Goal: Task Accomplishment & Management: Complete application form

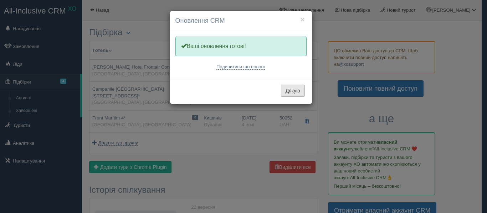
click at [293, 87] on button "Дякую" at bounding box center [293, 91] width 24 height 12
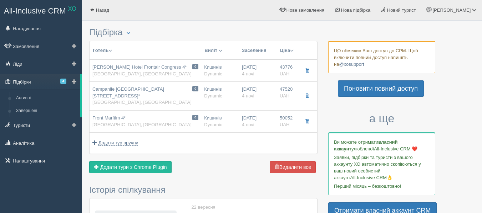
click at [45, 78] on link "Підбірки 4" at bounding box center [40, 82] width 80 height 16
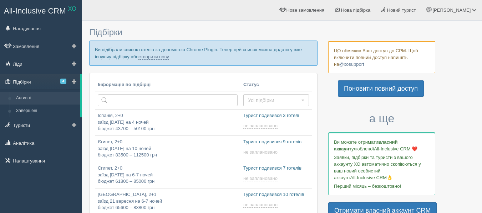
click at [43, 78] on link "Підбірки 4" at bounding box center [40, 82] width 80 height 16
click at [162, 57] on link "створити нову" at bounding box center [153, 57] width 30 height 6
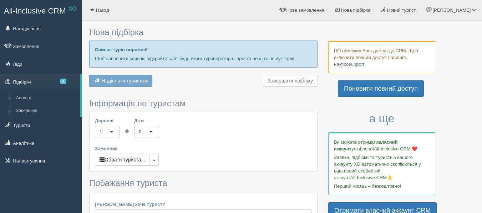
type input "7"
type input "64000"
type input "94700"
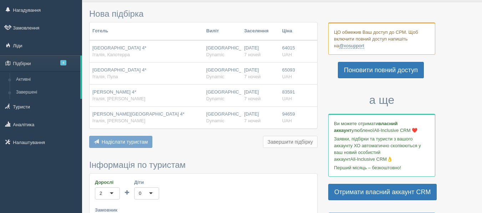
scroll to position [36, 0]
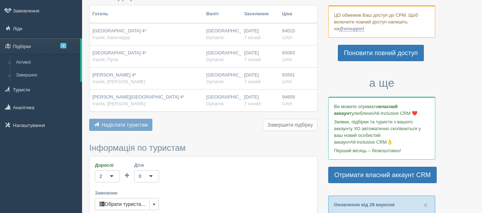
click at [135, 124] on span "Надіслати туристам" at bounding box center [125, 125] width 46 height 6
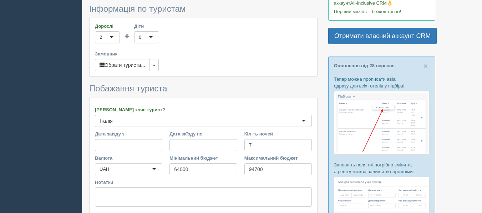
scroll to position [178, 0]
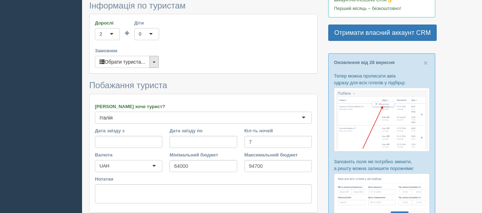
click at [159, 62] on button "button" at bounding box center [153, 62] width 9 height 12
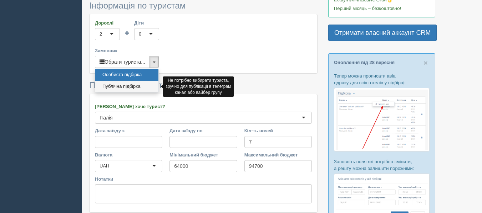
click at [141, 86] on link "Публічна підбірка" at bounding box center [126, 87] width 63 height 12
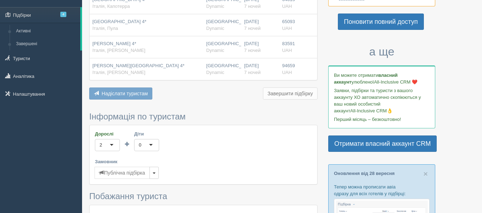
scroll to position [107, 0]
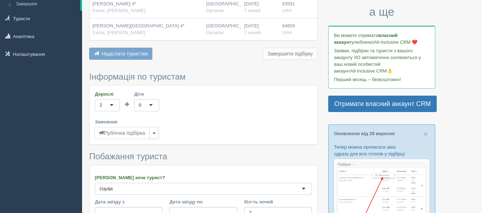
click at [127, 58] on button "Надіслати туристам Надіслати" at bounding box center [120, 54] width 63 height 12
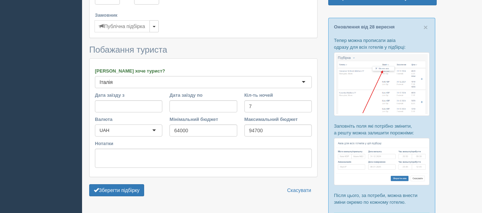
scroll to position [273, 0]
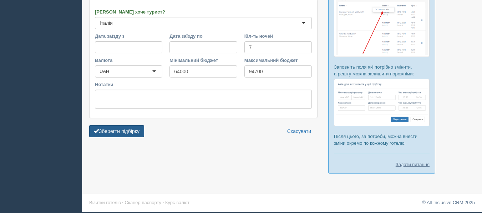
click at [125, 136] on button "Зберегти підбірку" at bounding box center [116, 131] width 55 height 12
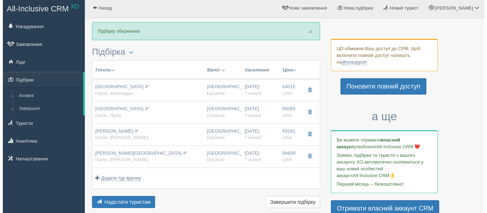
scroll to position [36, 0]
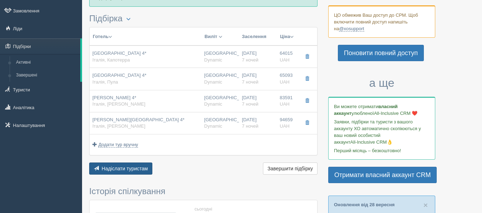
click at [146, 170] on span "Надіслати туристам" at bounding box center [125, 169] width 46 height 6
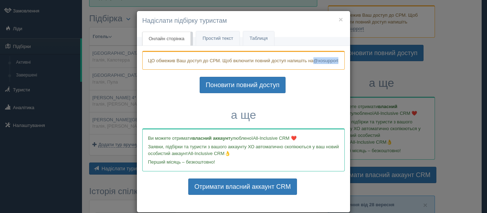
drag, startPoint x: 178, startPoint y: 69, endPoint x: 145, endPoint y: 69, distance: 33.5
click at [145, 69] on div "ЦО обмежив Ваш доступ до СРМ. Щоб включити повний доступ напишіть на @xosupport" at bounding box center [243, 60] width 202 height 19
copy link "@xosupport"
click at [461, 64] on div "× Надіслати підбірку туристам Онлайн сторінка Онлайн Простий текст Текст Таблиц…" at bounding box center [243, 106] width 487 height 213
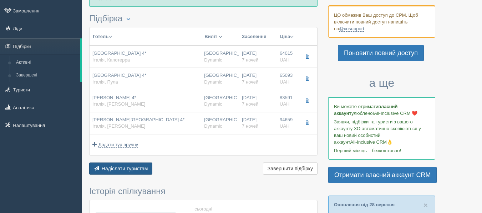
click at [134, 167] on span "Надіслати туристам" at bounding box center [125, 169] width 46 height 6
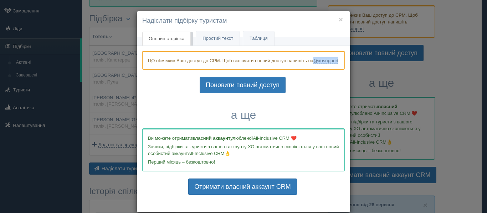
click at [373, 71] on div "× Надіслати підбірку туристам Онлайн сторінка Онлайн Простий текст Текст Таблиц…" at bounding box center [243, 106] width 487 height 213
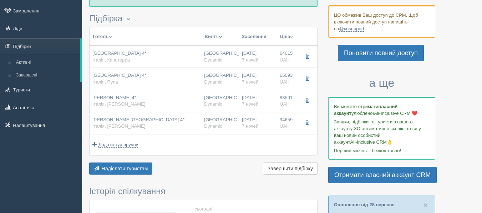
click at [441, 77] on div at bounding box center [281, 204] width 385 height 430
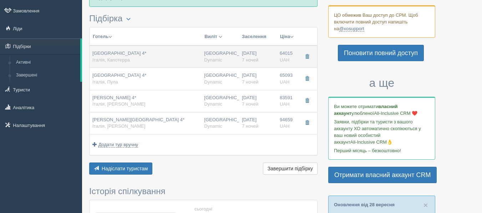
click at [158, 58] on div "[GEOGRAPHIC_DATA] 4* Італія, [GEOGRAPHIC_DATA]" at bounding box center [145, 56] width 106 height 13
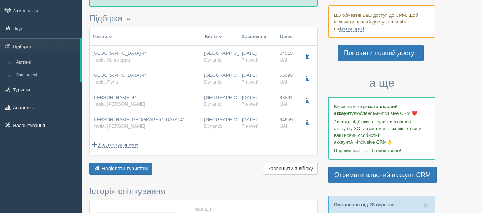
type input "[GEOGRAPHIC_DATA] 4*"
type input "Італія"
type input "Капотерра"
type input "64015.00"
type input "[GEOGRAPHIC_DATA]"
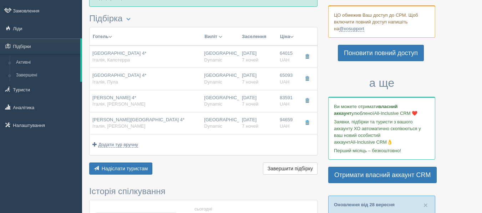
type input "7"
type input "Standard Double Room,1 Double Bed,nonsmoking"
type input "BreakFast"
type input "Dynamic"
type input "[URL][DOMAIN_NAME]"
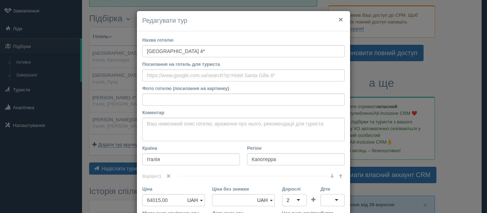
click at [339, 19] on button "×" at bounding box center [341, 19] width 4 height 7
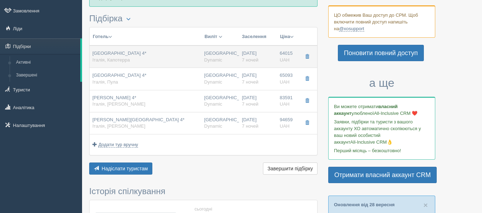
click at [110, 56] on span "[GEOGRAPHIC_DATA] 4*" at bounding box center [119, 53] width 54 height 5
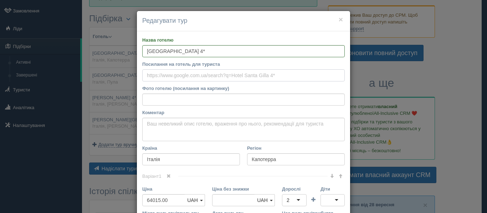
drag, startPoint x: 283, startPoint y: 75, endPoint x: 136, endPoint y: 81, distance: 147.3
click at [137, 81] on div "Назва готелю [GEOGRAPHIC_DATA] 4* Посилання на готель для туриста Фото готелю (…" at bounding box center [243, 178] width 213 height 295
drag, startPoint x: 145, startPoint y: 77, endPoint x: 249, endPoint y: 78, distance: 103.7
click at [248, 78] on input "Посилання на готель для туриста" at bounding box center [243, 76] width 202 height 12
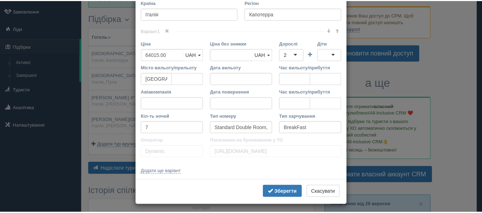
scroll to position [149, 0]
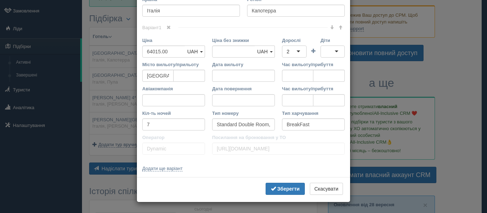
click at [477, 69] on div "× Редагувати тур Назва готелю [GEOGRAPHIC_DATA] 4* Посилання на готель для тури…" at bounding box center [243, 106] width 487 height 213
